Goal: Task Accomplishment & Management: Use online tool/utility

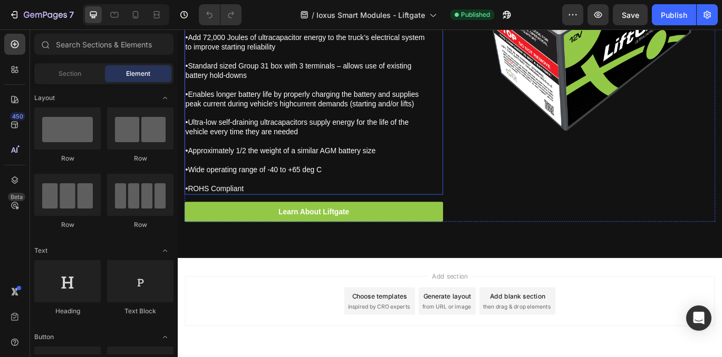
scroll to position [585, 0]
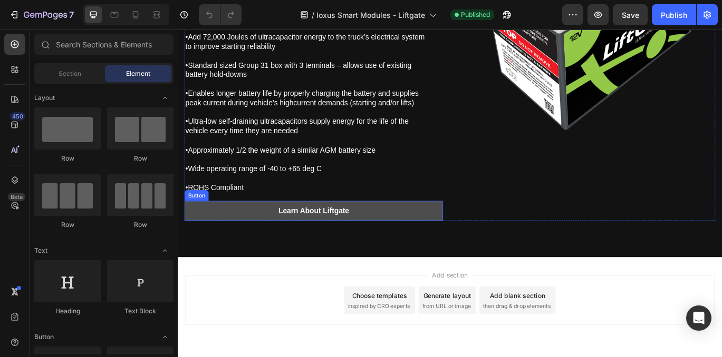
click at [431, 246] on link "Learn About Liftgate" at bounding box center [336, 241] width 300 height 24
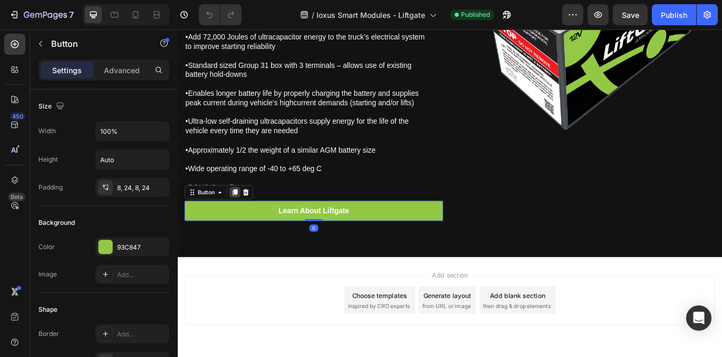
click at [246, 219] on icon at bounding box center [244, 219] width 6 height 7
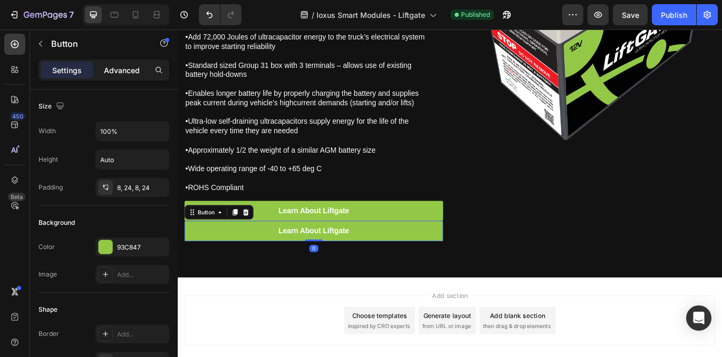
click at [128, 72] on p "Advanced" at bounding box center [122, 70] width 36 height 11
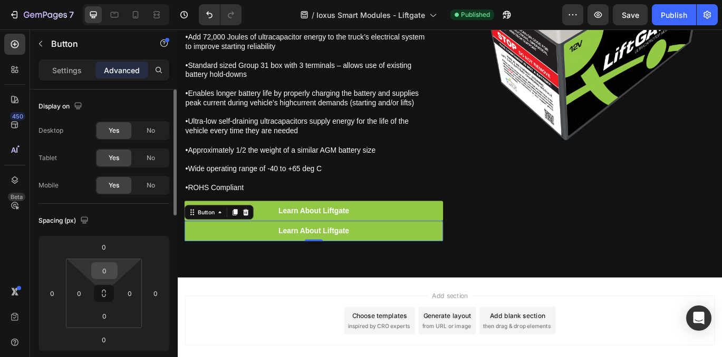
click at [111, 274] on input "0" at bounding box center [104, 271] width 21 height 16
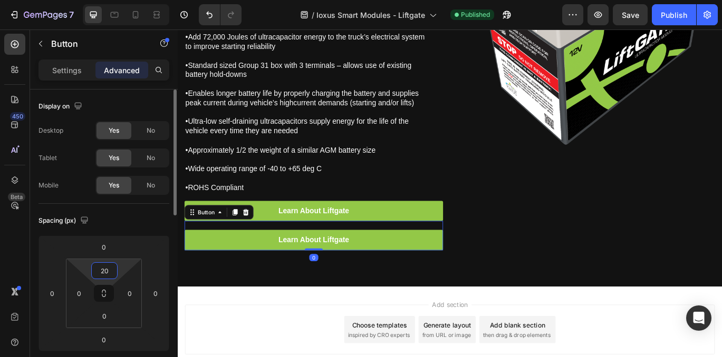
type input "2"
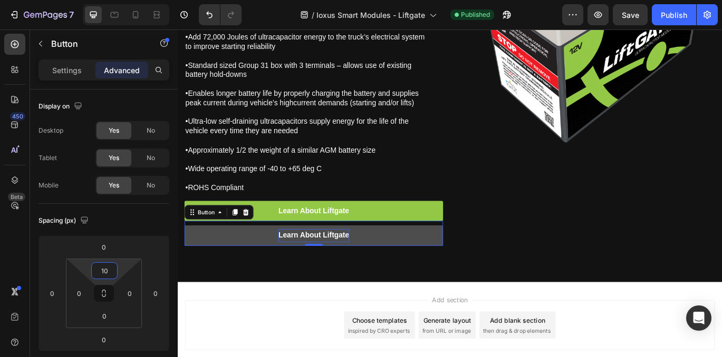
type input "10"
click at [357, 271] on p "Learn About Liftgate" at bounding box center [336, 269] width 82 height 15
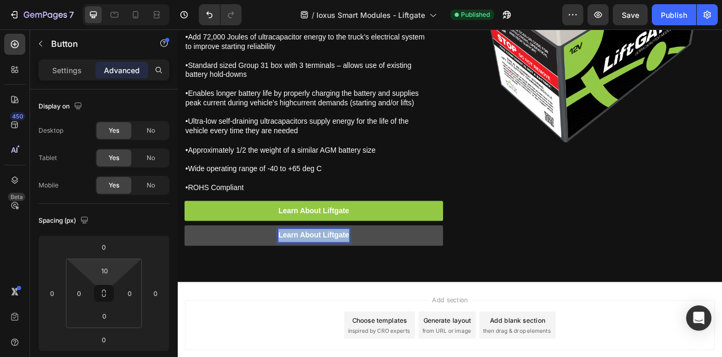
click at [357, 271] on p "Learn About Liftgate" at bounding box center [336, 269] width 82 height 15
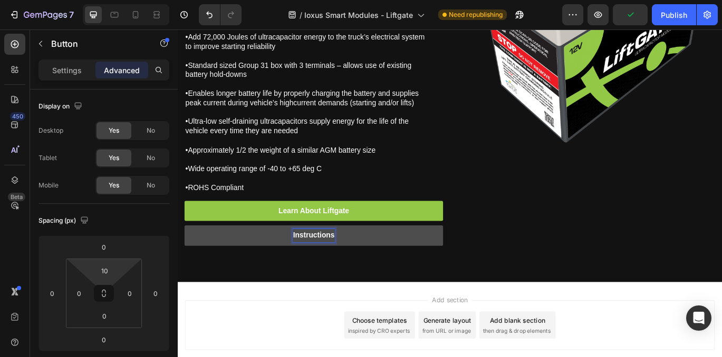
click at [426, 266] on link "Instructions" at bounding box center [336, 270] width 300 height 24
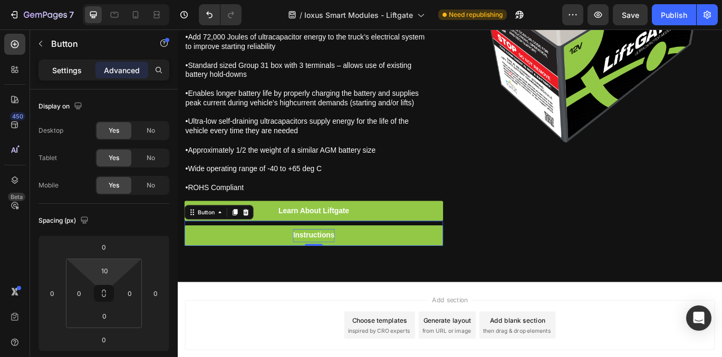
click at [65, 65] on p "Settings" at bounding box center [67, 70] width 30 height 11
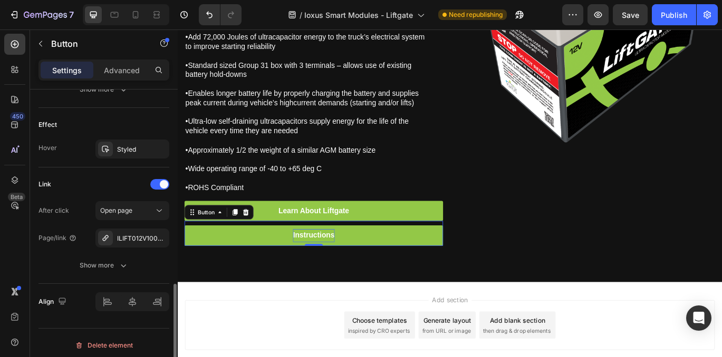
scroll to position [539, 0]
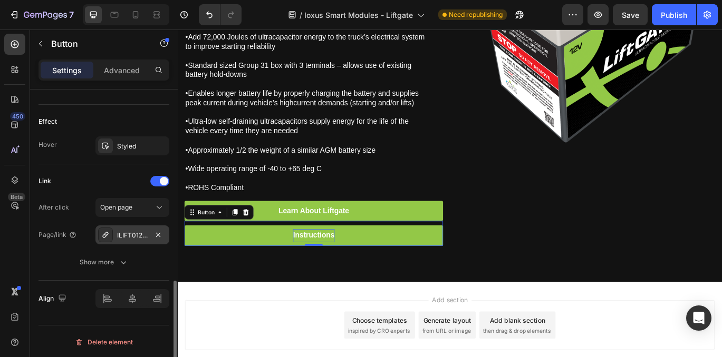
click at [150, 233] on div "ILIFT012V1000F3T-31SA" at bounding box center [132, 235] width 74 height 19
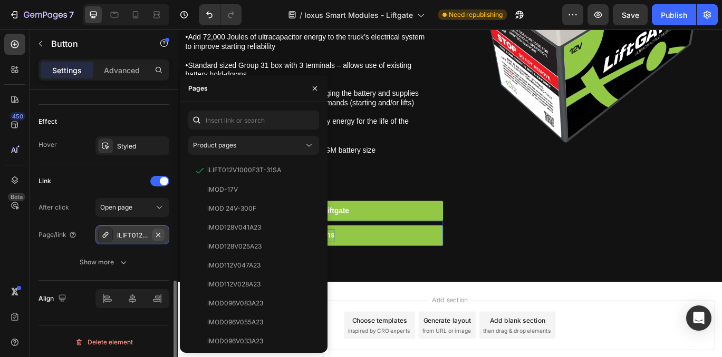
click at [161, 232] on icon "button" at bounding box center [158, 235] width 8 height 8
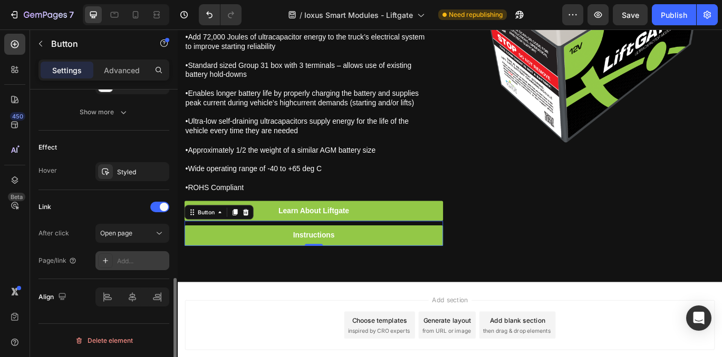
scroll to position [513, 0]
click at [121, 259] on div "Add..." at bounding box center [142, 261] width 50 height 9
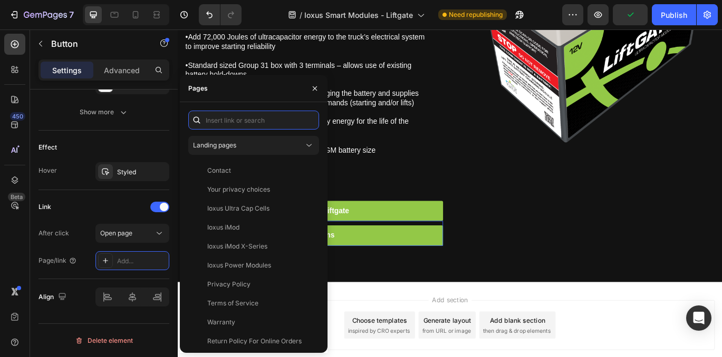
paste input "[URL][DOMAIN_NAME]"
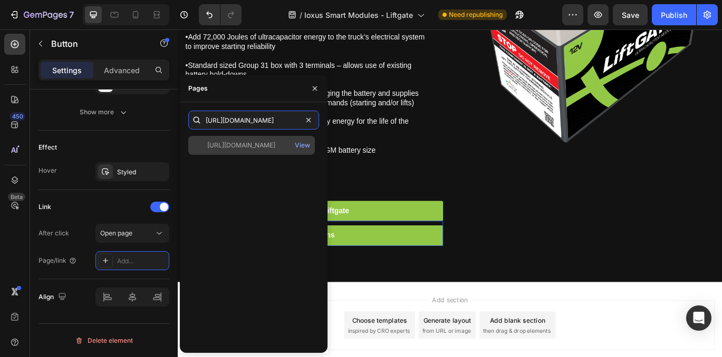
type input "[URL][DOMAIN_NAME]"
click at [275, 145] on div "[URL][DOMAIN_NAME]" at bounding box center [241, 145] width 68 height 9
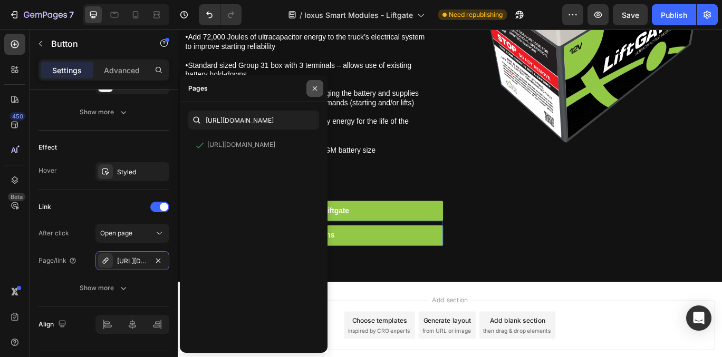
click at [314, 86] on icon "button" at bounding box center [314, 88] width 8 height 8
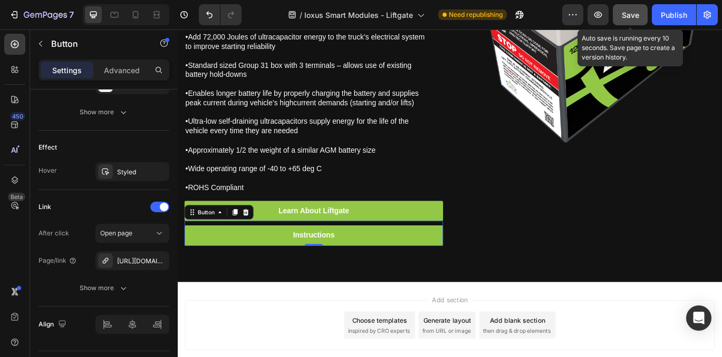
click at [639, 12] on button "Save" at bounding box center [629, 14] width 35 height 21
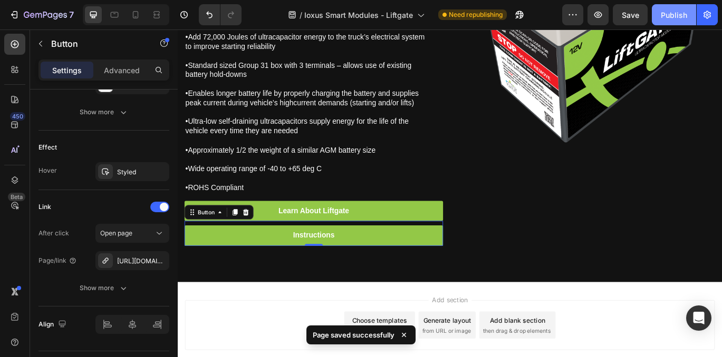
click at [679, 15] on div "Publish" at bounding box center [673, 14] width 26 height 11
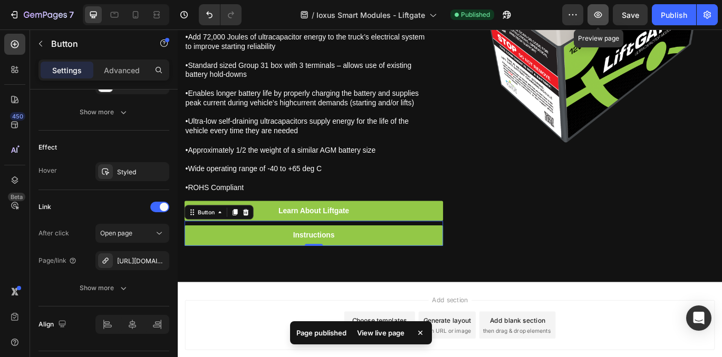
click at [602, 16] on icon "button" at bounding box center [597, 14] width 11 height 11
